Goal: Information Seeking & Learning: Learn about a topic

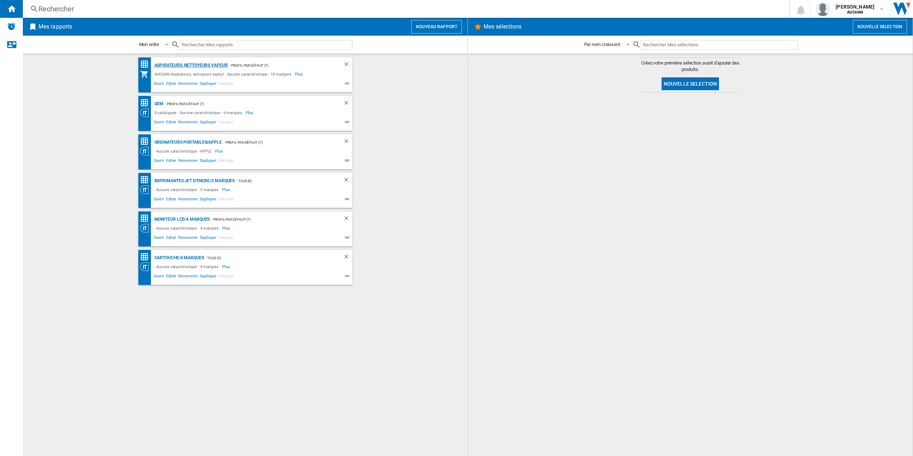
click at [193, 65] on div "Aspirateurs, nettoyeurs vapeur" at bounding box center [190, 65] width 75 height 9
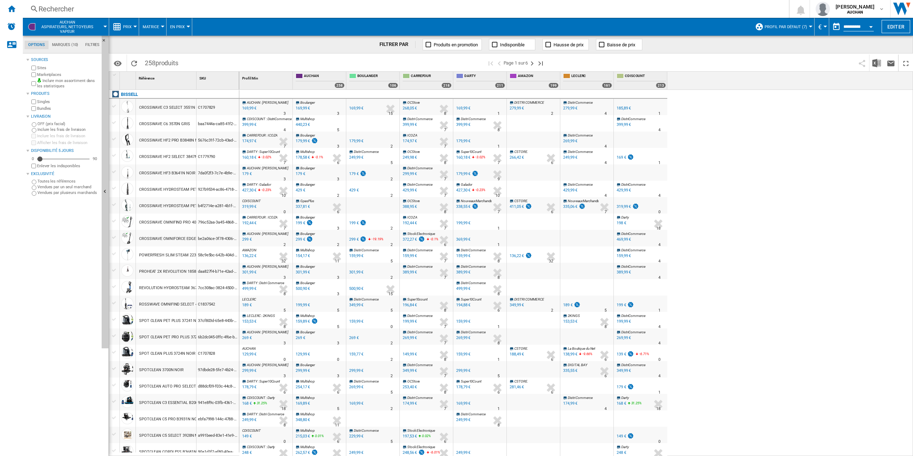
click at [71, 45] on md-tab-item "Marques (10)" at bounding box center [64, 45] width 33 height 9
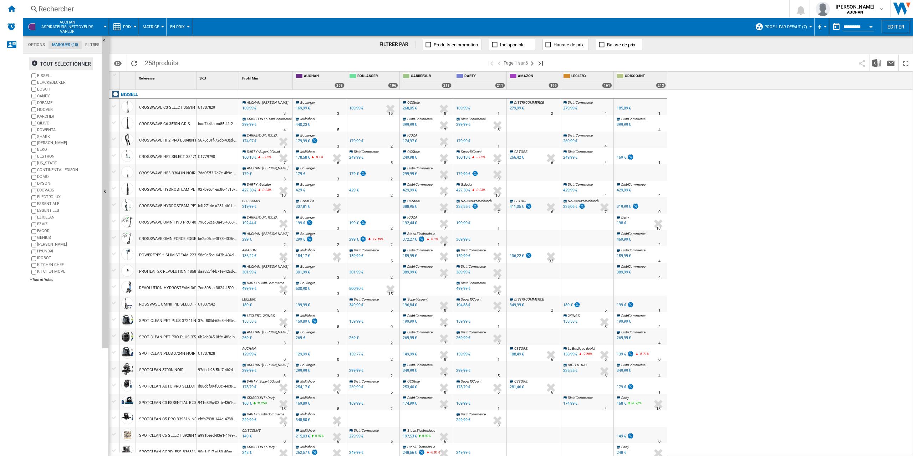
click at [35, 62] on ng-md-icon "button" at bounding box center [35, 64] width 9 height 9
click at [46, 277] on div "BISSELL BLACK&DECKER BOSCH CANDY DREAME [PERSON_NAME] KARCHER QILIVE ROWENTA SH…" at bounding box center [64, 177] width 69 height 211
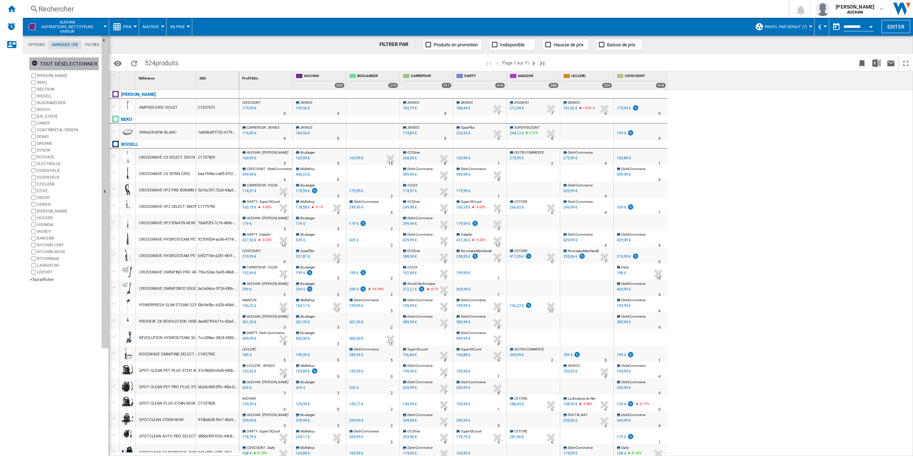
click at [35, 61] on ng-md-icon "button" at bounding box center [35, 64] width 9 height 9
click at [38, 282] on div "+Tout afficher" at bounding box center [64, 279] width 69 height 5
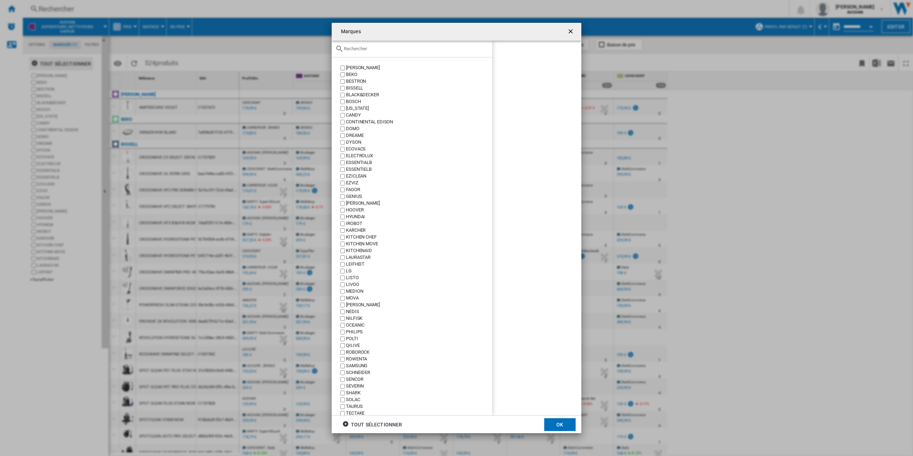
scroll to position [36, 0]
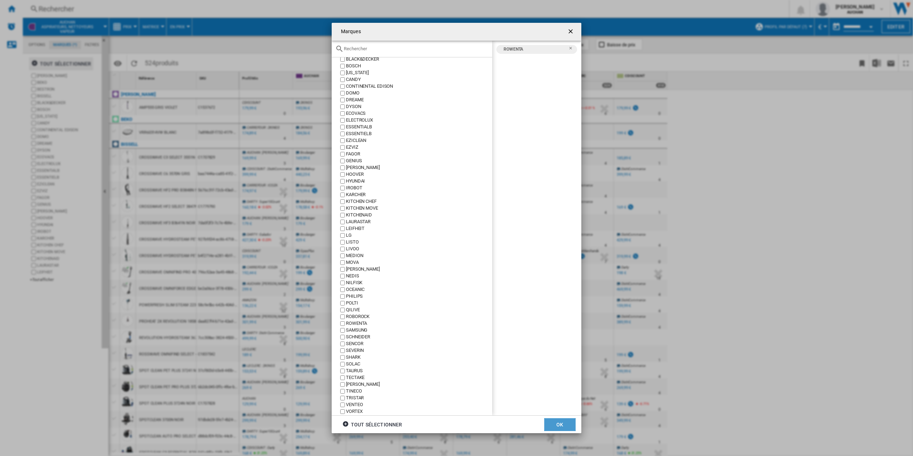
click at [556, 428] on button "OK" at bounding box center [559, 424] width 31 height 13
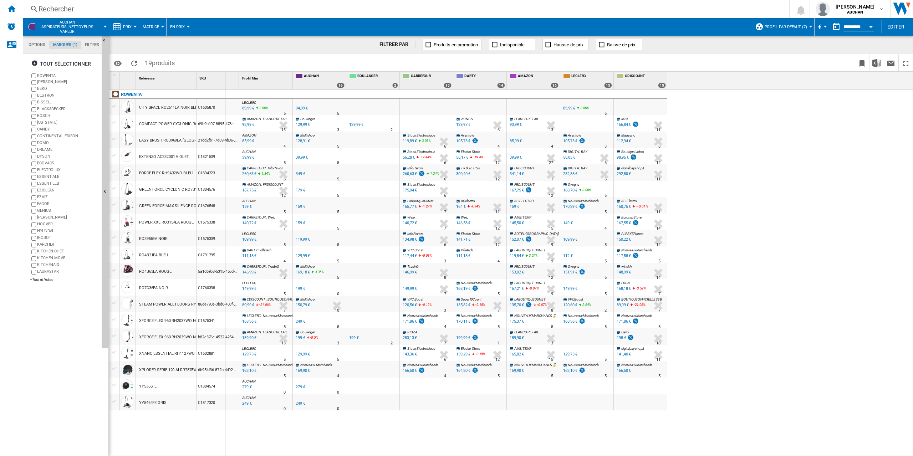
drag, startPoint x: 196, startPoint y: 77, endPoint x: 225, endPoint y: 78, distance: 28.9
click at [225, 78] on div "1 Référence 1 SKU 1" at bounding box center [174, 81] width 130 height 18
